Goal: Task Accomplishment & Management: Use online tool/utility

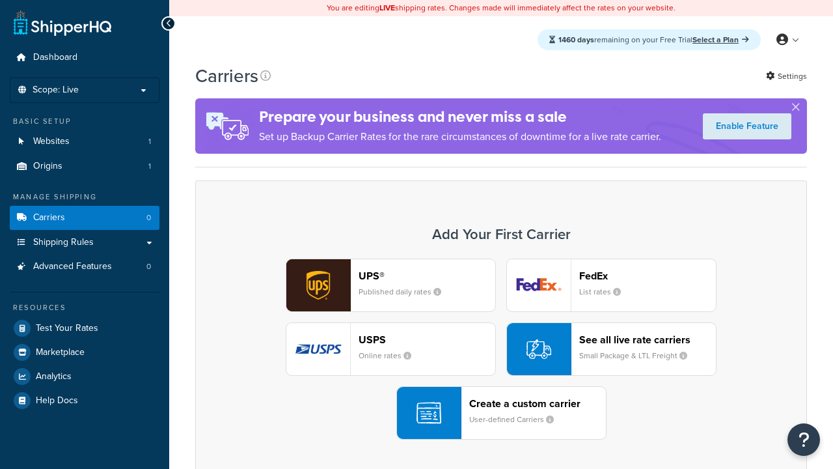
click at [391, 349] on div "USPS Online rates" at bounding box center [427, 348] width 137 height 31
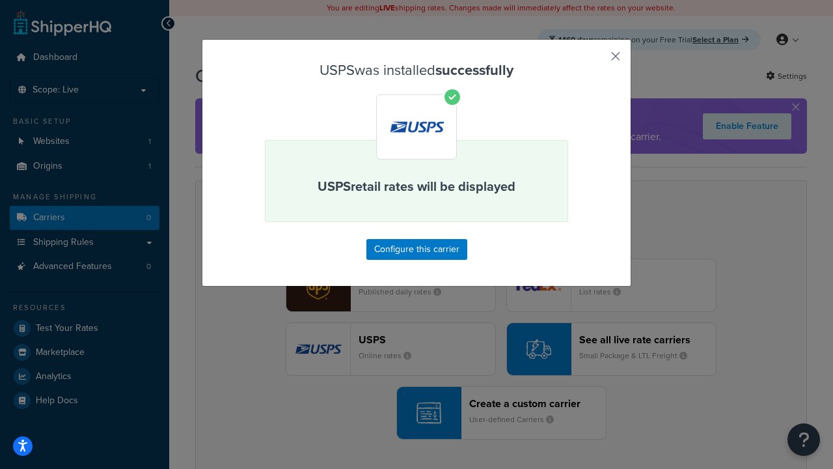
click at [596, 61] on button "button" at bounding box center [596, 60] width 3 height 3
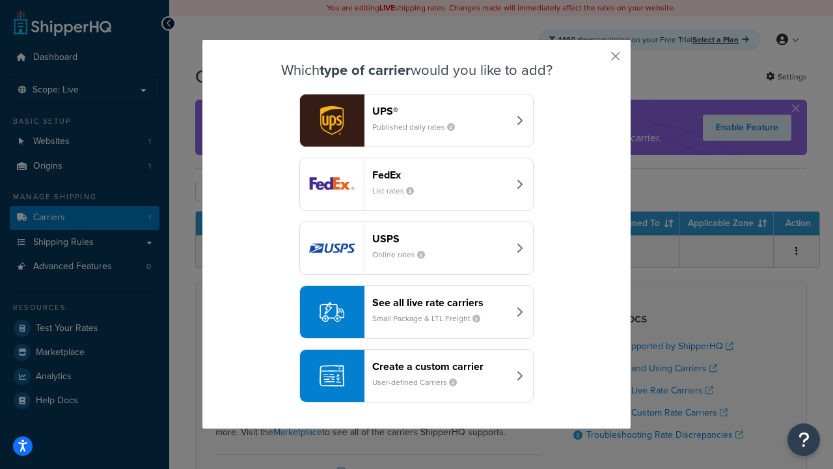
click at [417, 312] on div "See all live rate carriers Small Package & LTL Freight" at bounding box center [440, 311] width 136 height 31
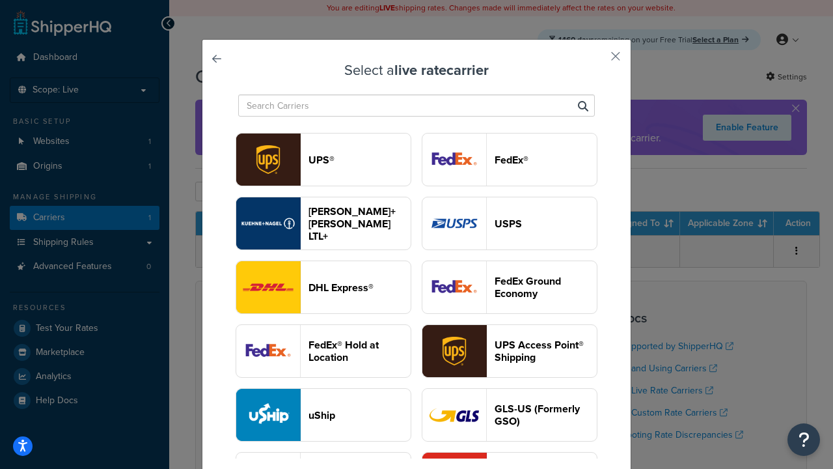
click at [359, 160] on header "UPS®" at bounding box center [360, 160] width 102 height 12
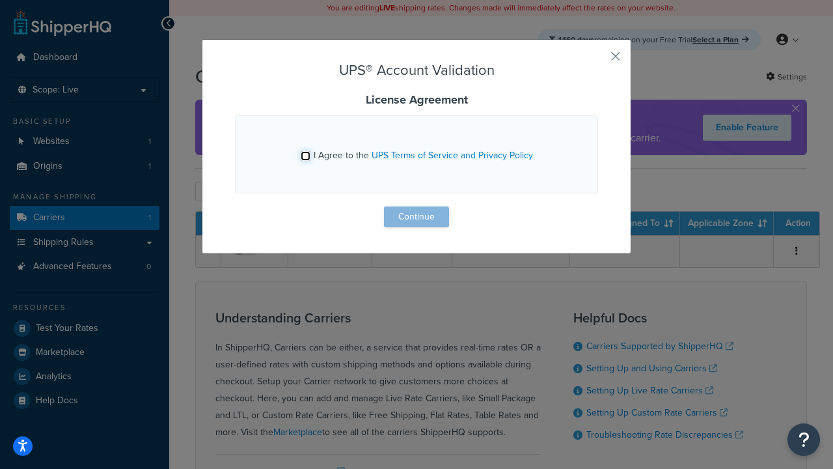
click at [305, 156] on input "I Agree to the UPS Terms of Service and Privacy Policy" at bounding box center [306, 156] width 10 height 10
checkbox input "true"
click at [417, 217] on button "Continue" at bounding box center [416, 216] width 65 height 21
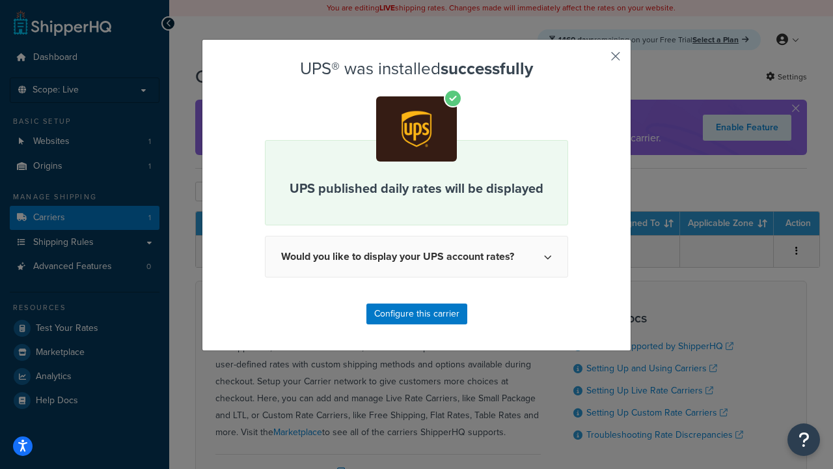
click at [596, 61] on button "button" at bounding box center [596, 60] width 3 height 3
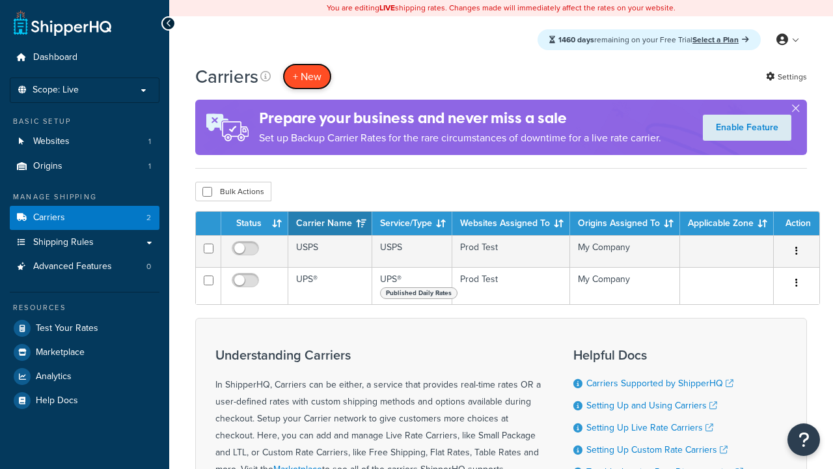
click at [307, 76] on button "+ New" at bounding box center [307, 76] width 49 height 27
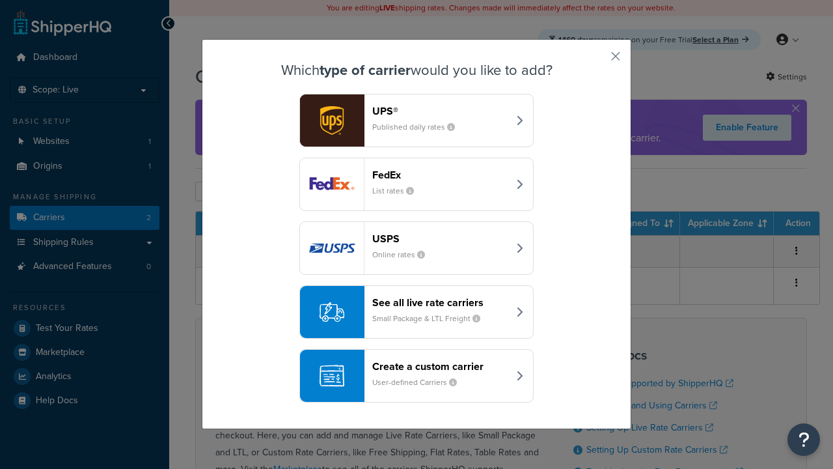
click at [440, 175] on header "FedEx" at bounding box center [440, 175] width 136 height 12
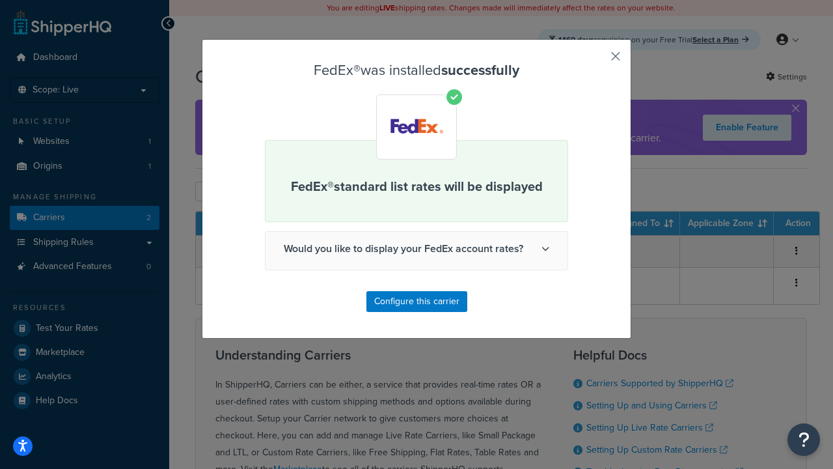
click at [596, 61] on button "button" at bounding box center [596, 60] width 3 height 3
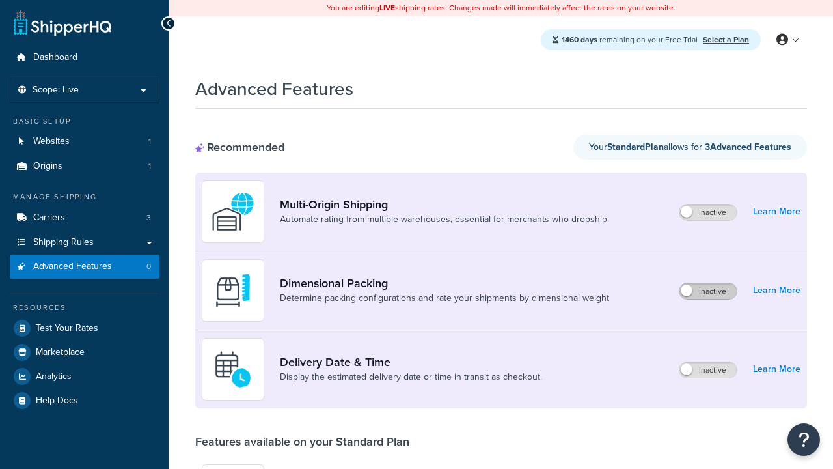
click at [708, 291] on label "Inactive" at bounding box center [708, 291] width 57 height 16
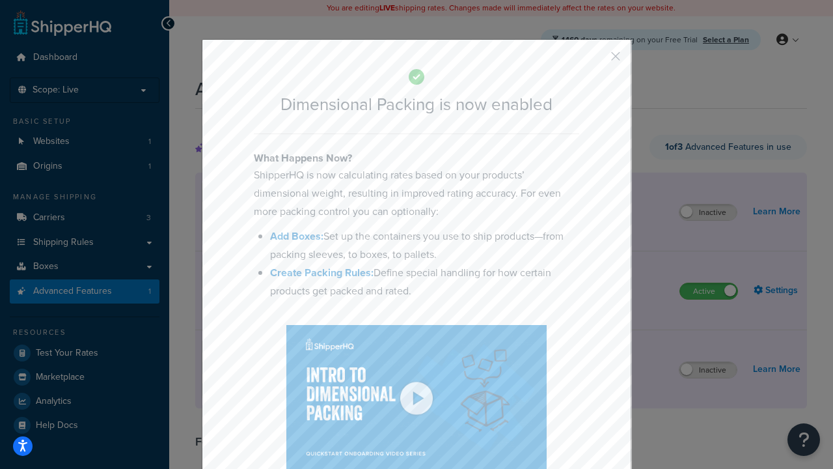
click at [596, 59] on button "button" at bounding box center [596, 60] width 3 height 3
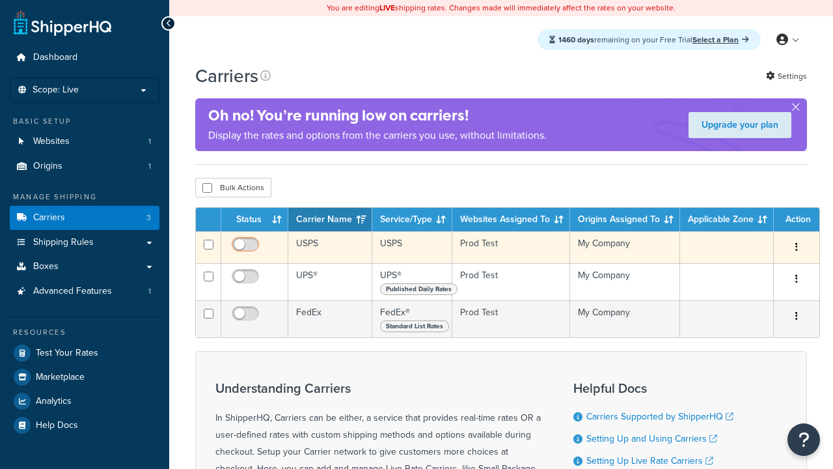
click at [247, 249] on input "checkbox" at bounding box center [247, 248] width 36 height 16
checkbox input "true"
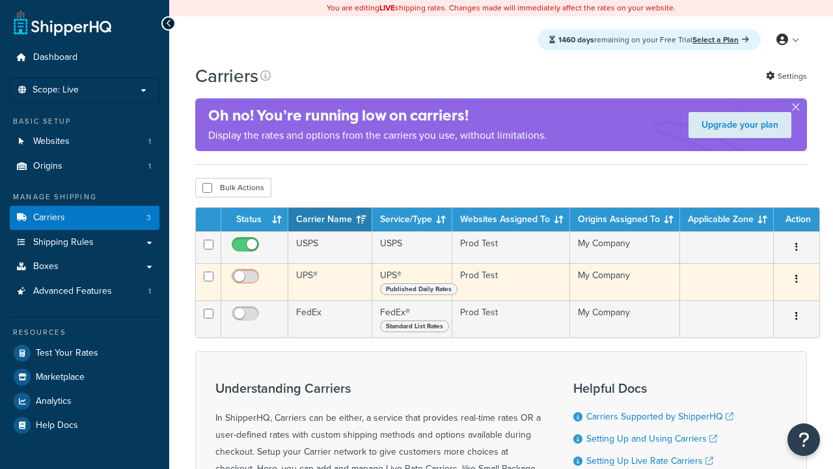
click at [247, 281] on input "checkbox" at bounding box center [247, 280] width 36 height 16
checkbox input "true"
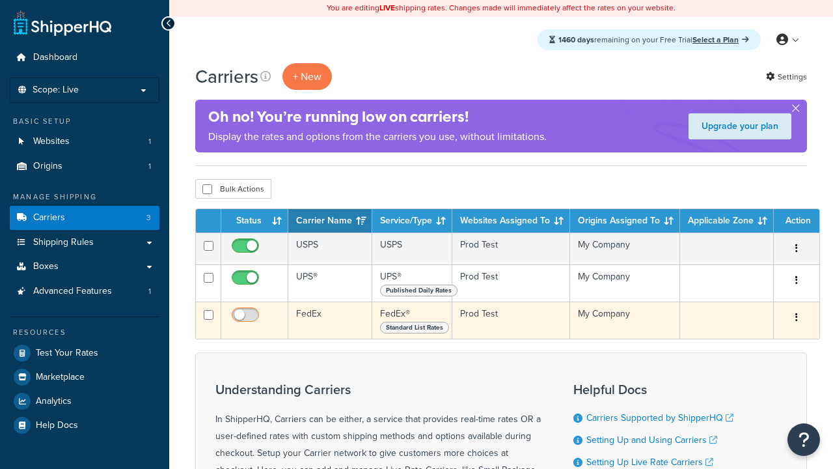
click at [247, 319] on input "checkbox" at bounding box center [247, 318] width 36 height 16
checkbox input "true"
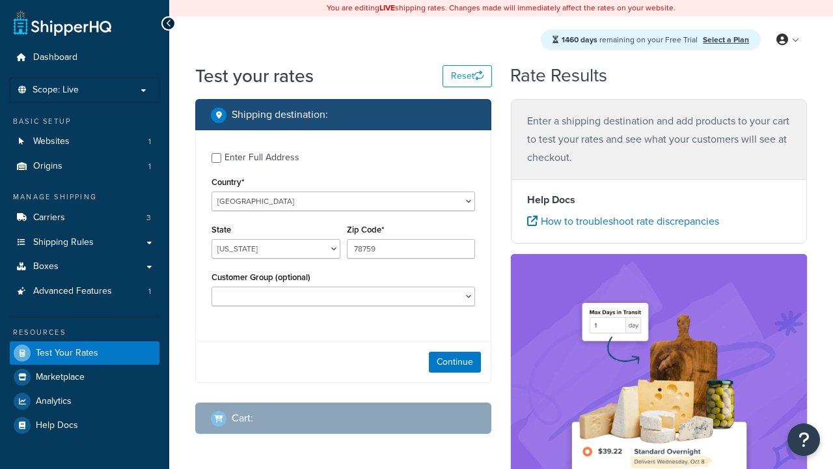
select select "[GEOGRAPHIC_DATA]"
click at [455, 363] on button "Continue" at bounding box center [455, 362] width 52 height 21
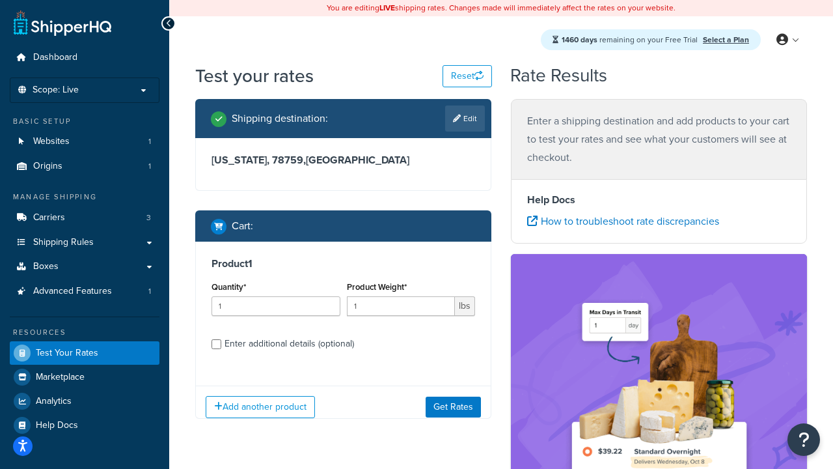
type input "78628"
type input "3"
type input "5"
click at [453, 406] on button "Get Rates" at bounding box center [453, 407] width 55 height 21
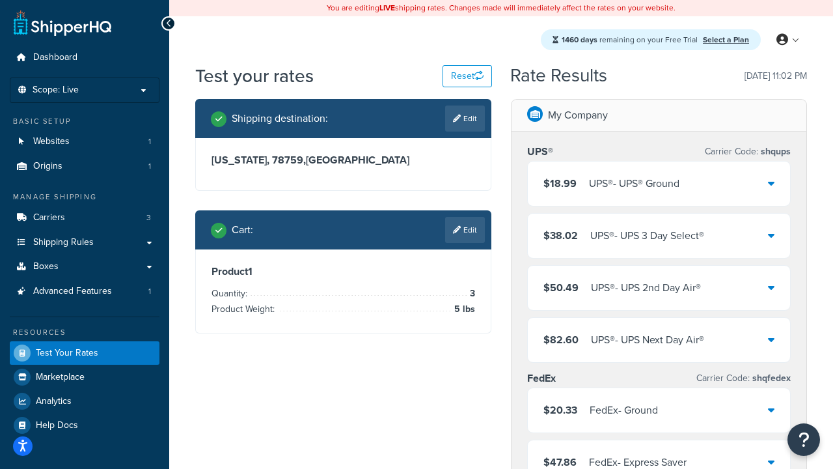
click at [659, 184] on div "UPS® - UPS® Ground" at bounding box center [634, 184] width 91 height 18
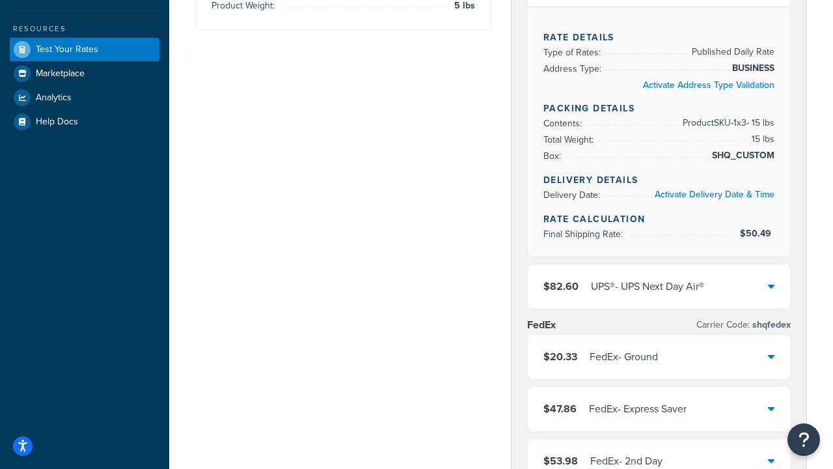
click at [659, 287] on div "UPS® - UPS Next Day Air®" at bounding box center [647, 286] width 113 height 18
click at [658, 366] on div "FedEx - Ground" at bounding box center [624, 357] width 68 height 18
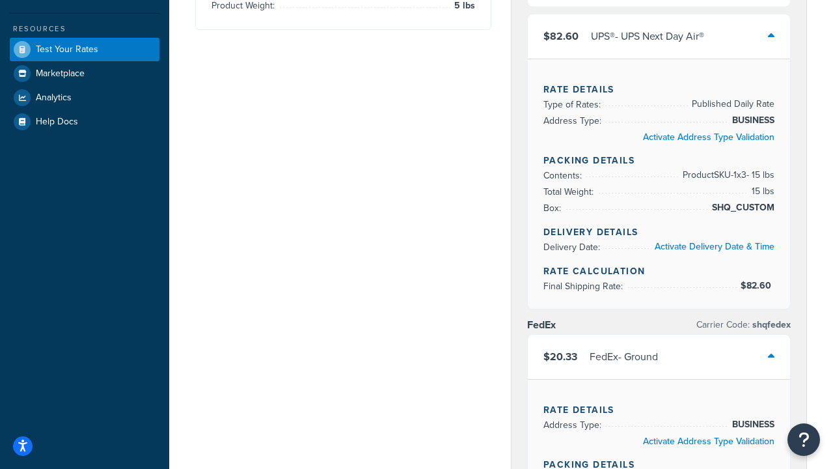
scroll to position [214, 0]
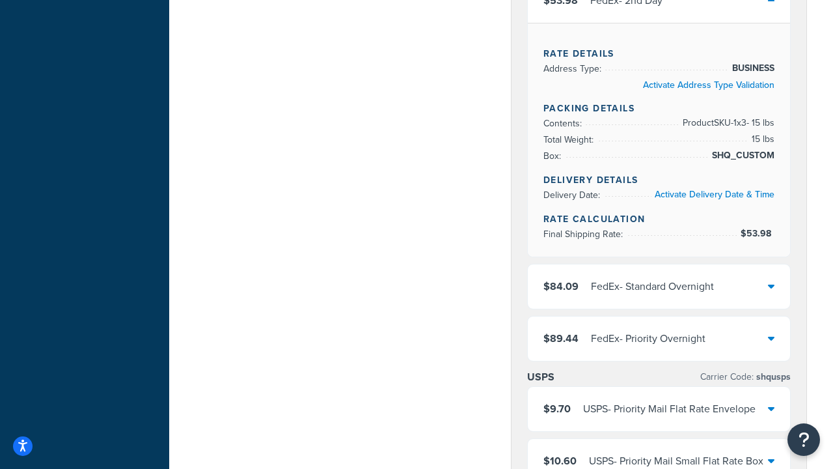
click at [659, 287] on div "FedEx - Standard Overnight" at bounding box center [652, 286] width 123 height 18
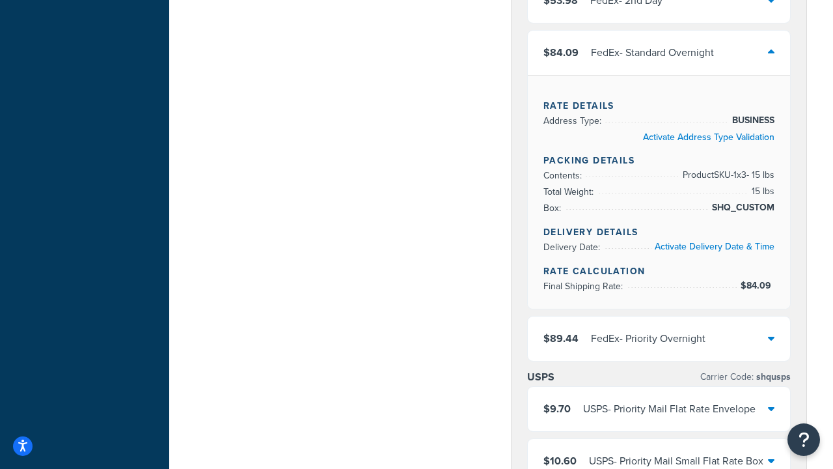
click at [659, 348] on div "FedEx - Priority Overnight" at bounding box center [648, 338] width 115 height 18
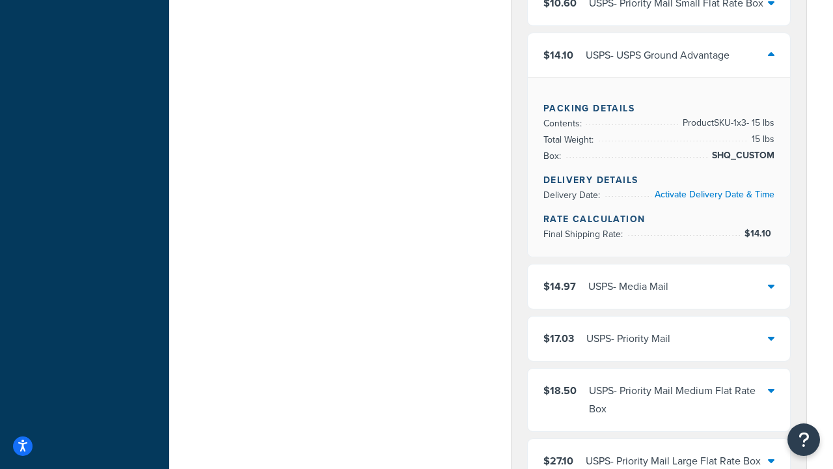
click at [659, 277] on div "USPS - Media Mail" at bounding box center [629, 286] width 80 height 18
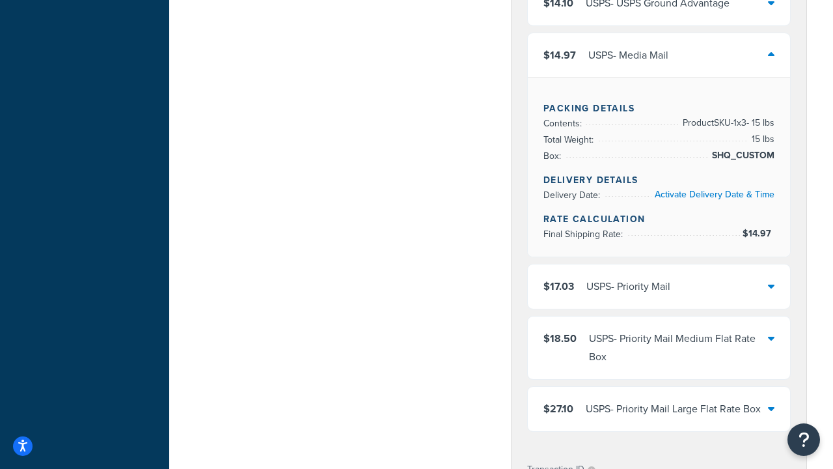
click at [659, 296] on div "USPS - Priority Mail" at bounding box center [629, 286] width 84 height 18
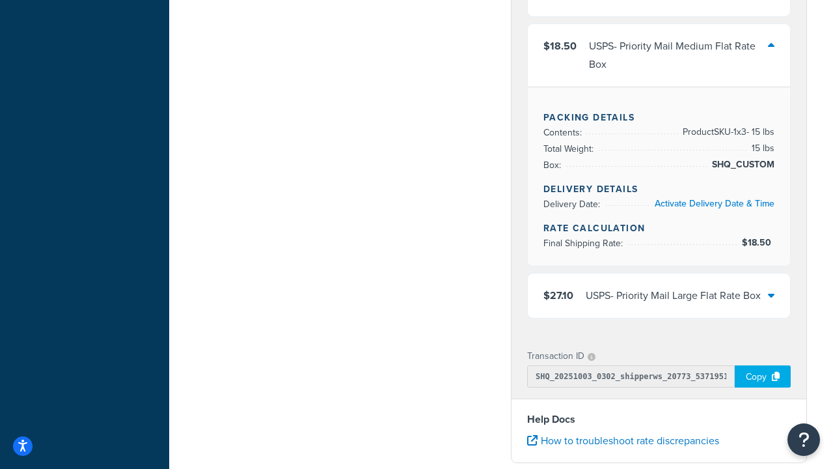
click at [659, 287] on div "USPS - Priority Mail Large Flat Rate Box" at bounding box center [673, 296] width 175 height 18
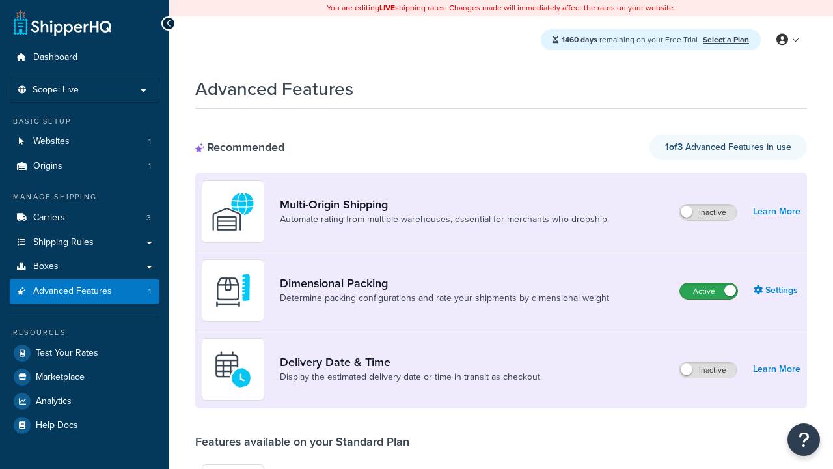
click at [709, 291] on label "Active" at bounding box center [708, 291] width 57 height 16
